Goal: Book appointment/travel/reservation

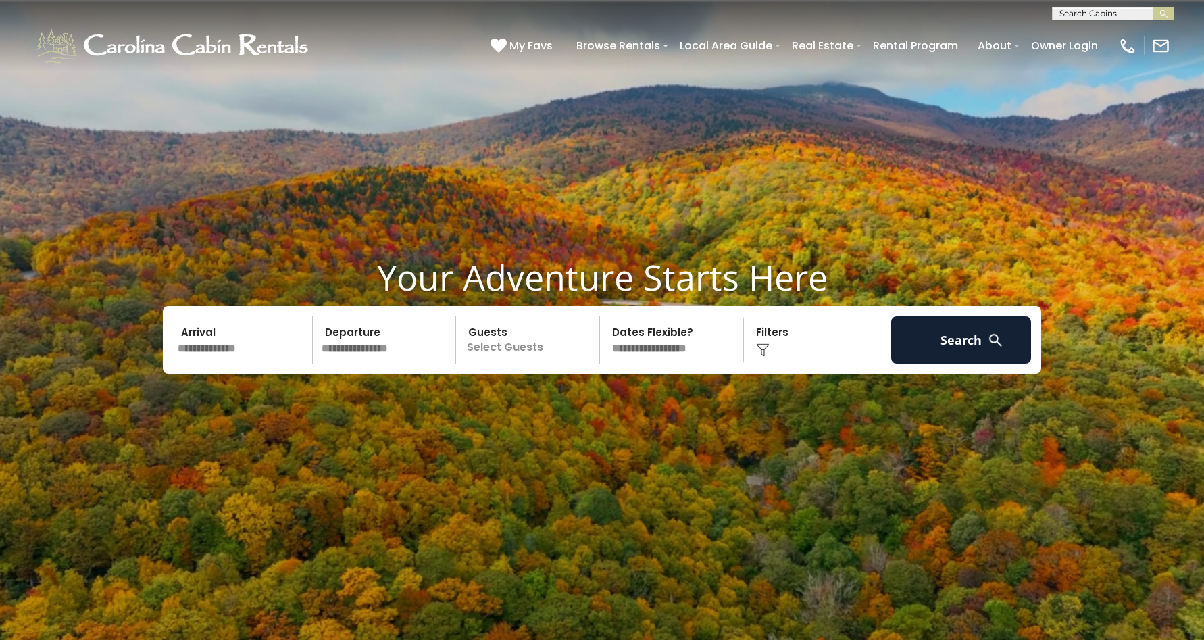
click at [1076, 14] on input "text" at bounding box center [1111, 16] width 118 height 14
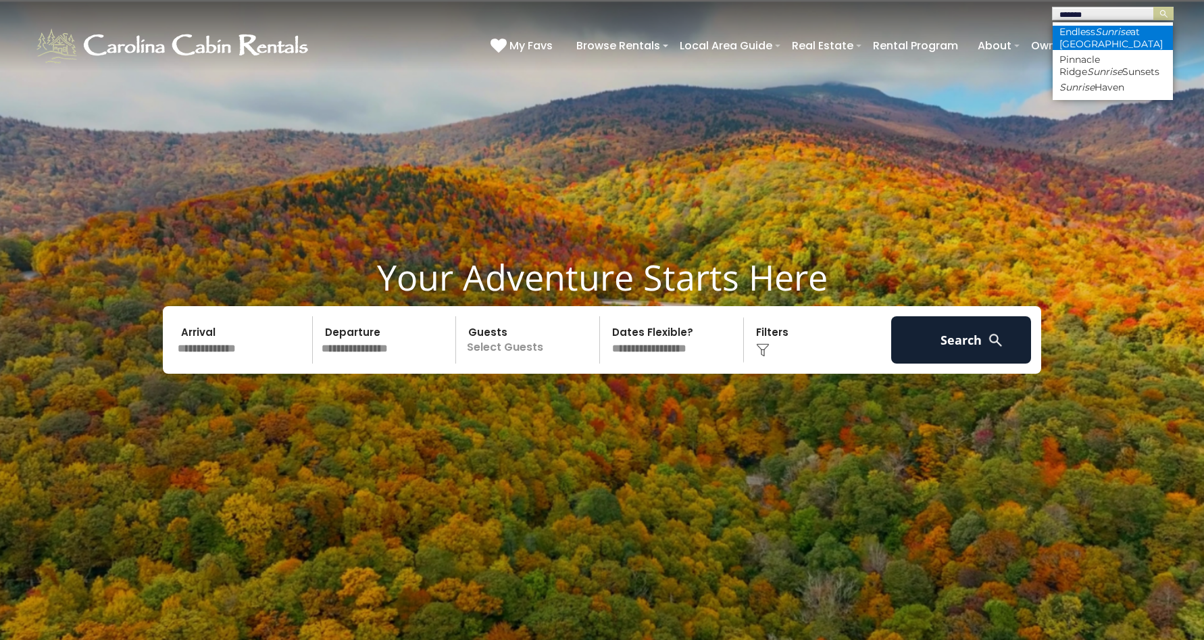
type input "*******"
click at [1083, 32] on li "Endless Sunrise at [GEOGRAPHIC_DATA]" at bounding box center [1112, 38] width 120 height 24
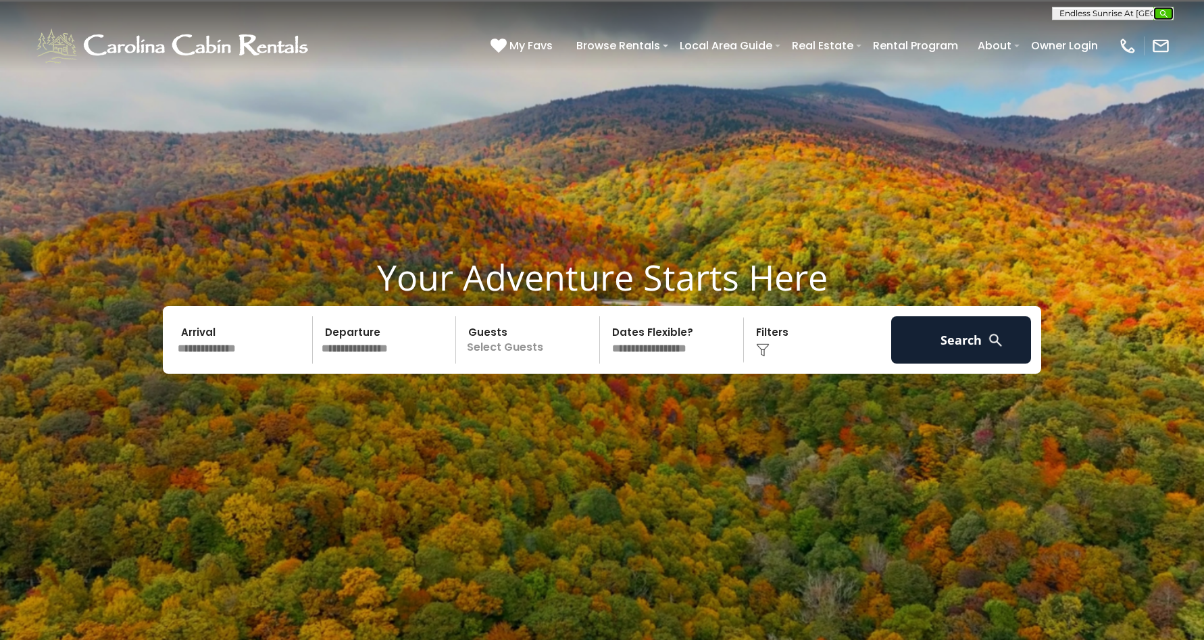
click at [1162, 12] on img "submit" at bounding box center [1163, 14] width 10 height 10
